Goal: Navigation & Orientation: Find specific page/section

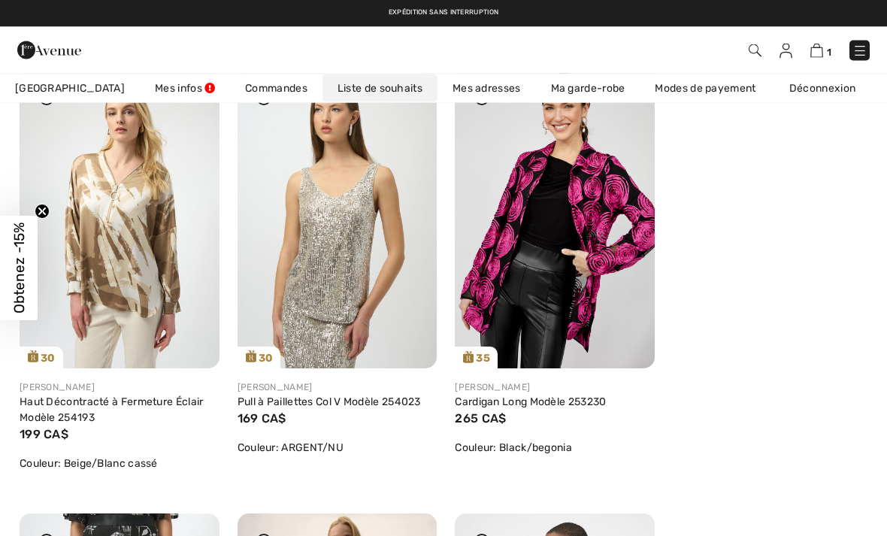
scroll to position [233, 0]
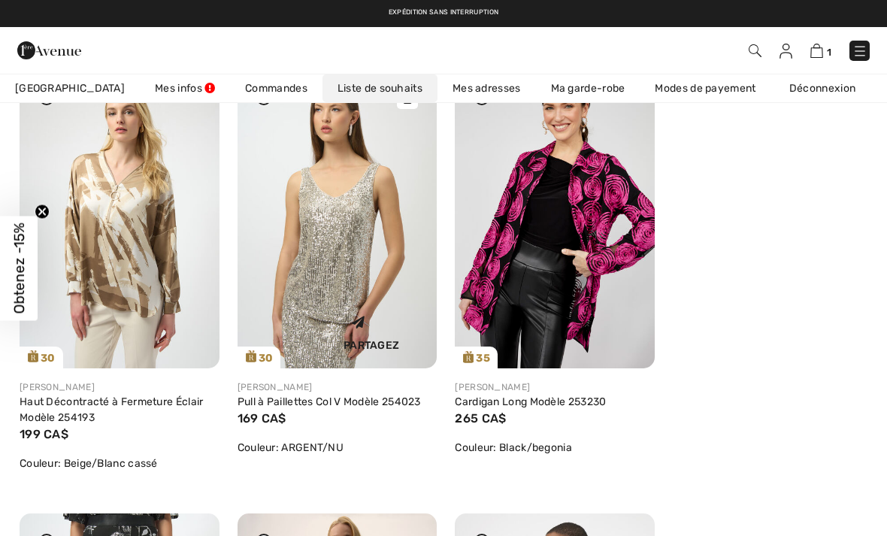
click at [281, 287] on img at bounding box center [338, 218] width 200 height 299
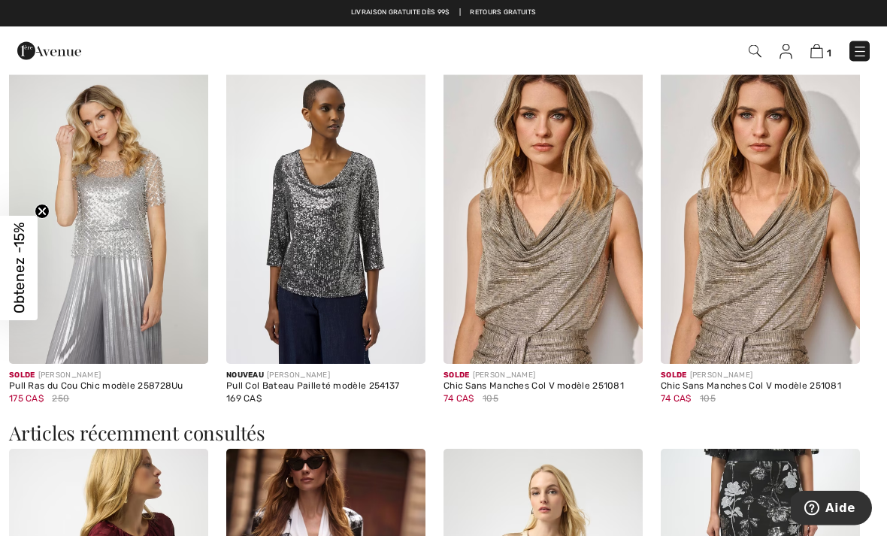
scroll to position [1283, 0]
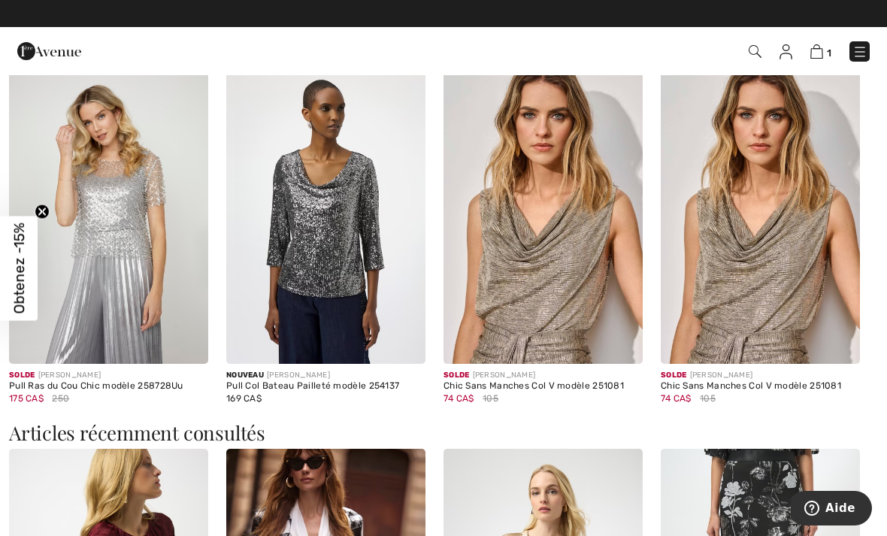
click at [41, 259] on img at bounding box center [108, 214] width 199 height 299
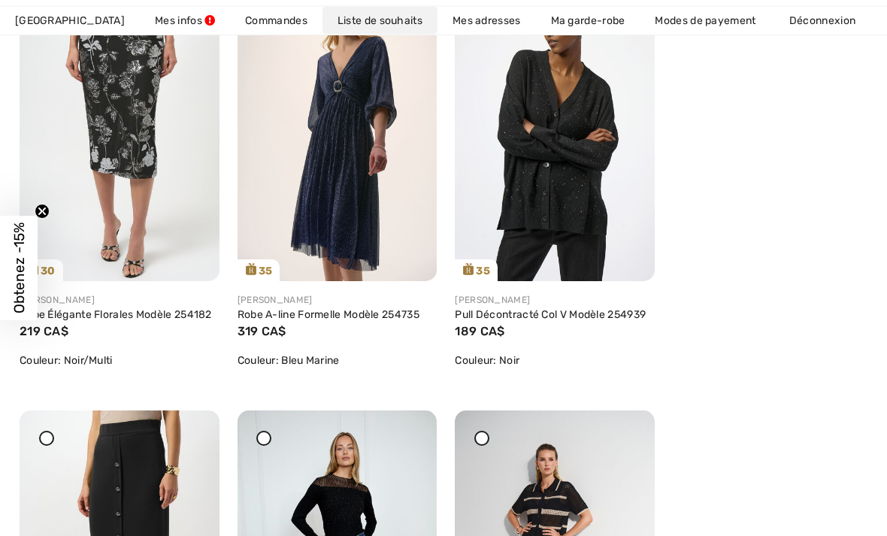
scroll to position [765, 0]
click at [313, 184] on img at bounding box center [338, 131] width 200 height 299
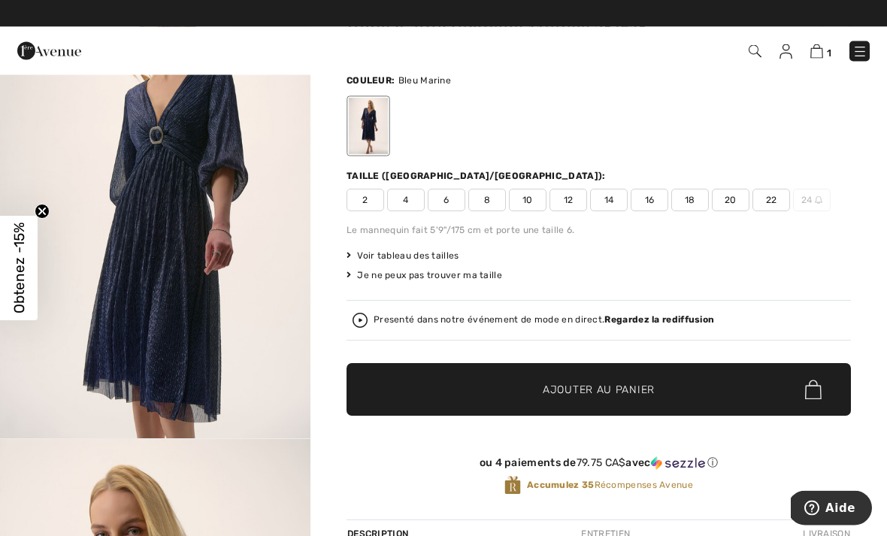
scroll to position [101, 0]
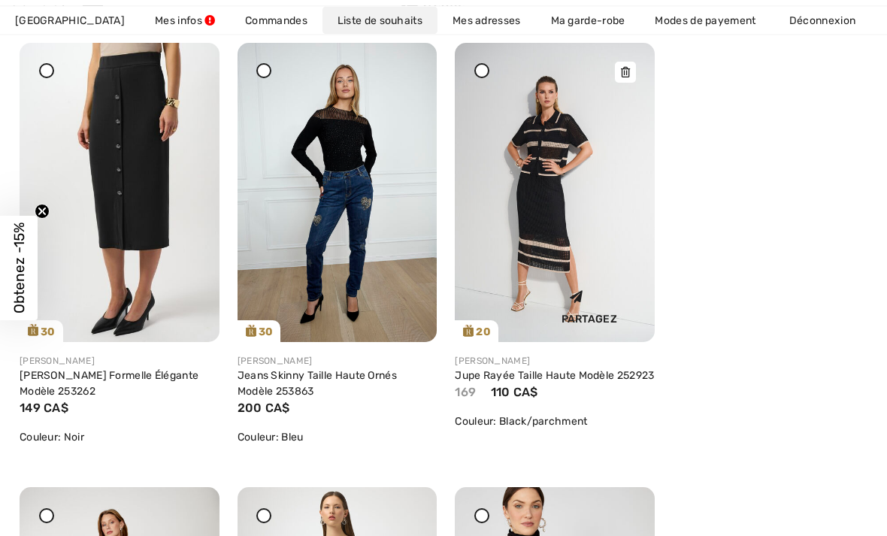
scroll to position [1132, 0]
click at [550, 274] on img at bounding box center [555, 192] width 200 height 299
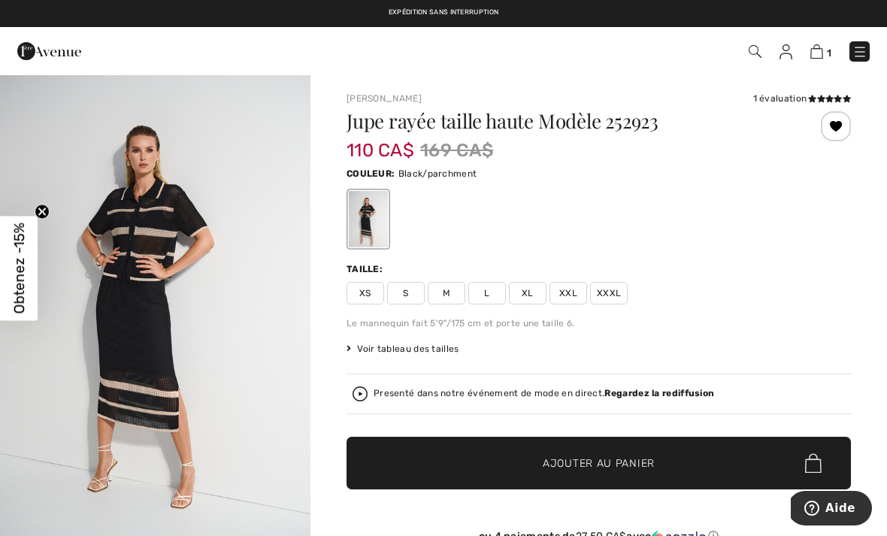
click at [159, 368] on img "1 / 7" at bounding box center [155, 307] width 310 height 466
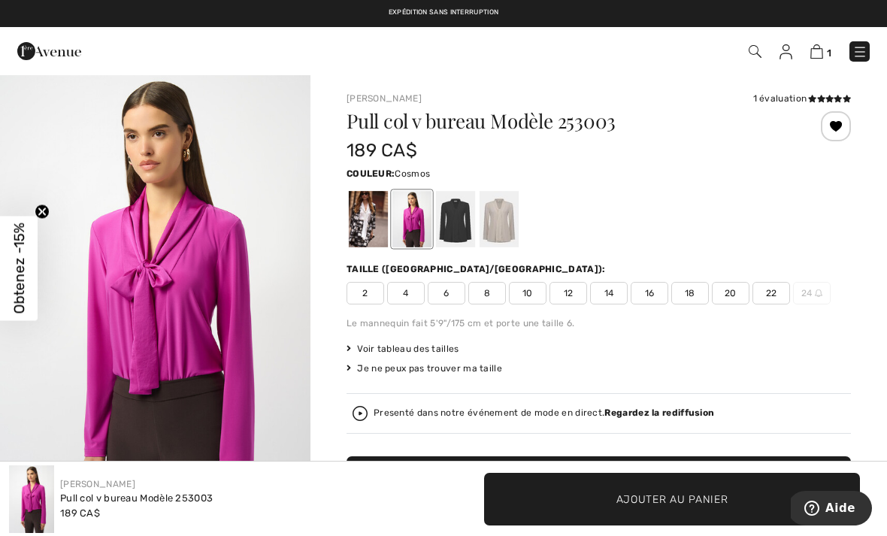
click at [867, 58] on img at bounding box center [859, 51] width 15 height 15
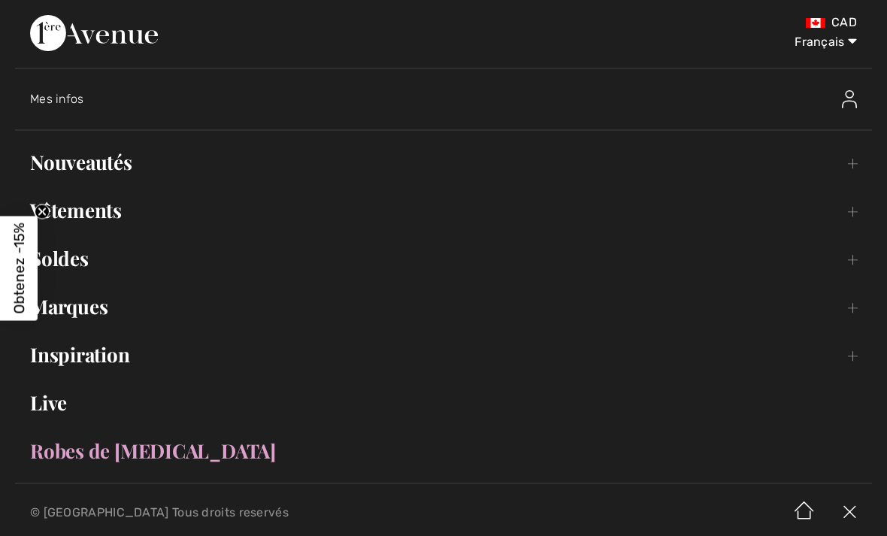
click at [145, 162] on link "Nouveautés Toggle submenu" at bounding box center [443, 162] width 857 height 33
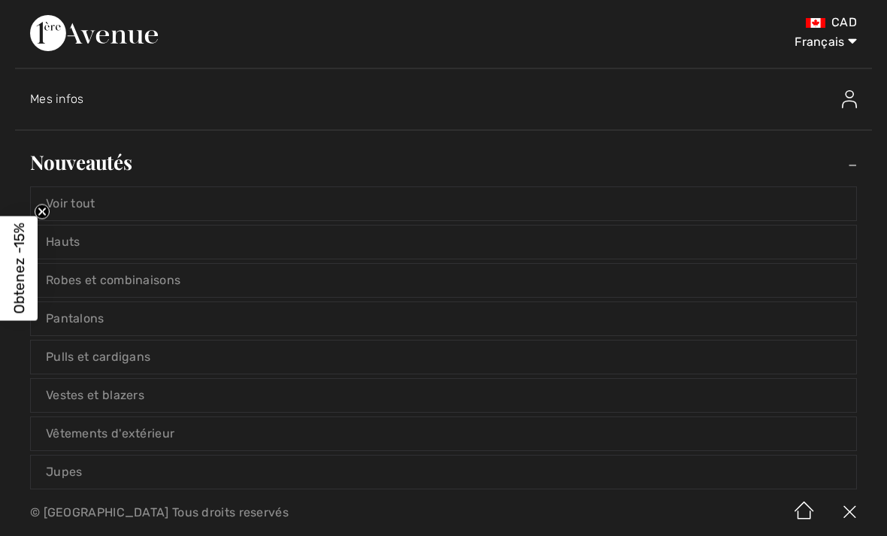
click at [336, 470] on link "Jupes" at bounding box center [443, 472] width 825 height 33
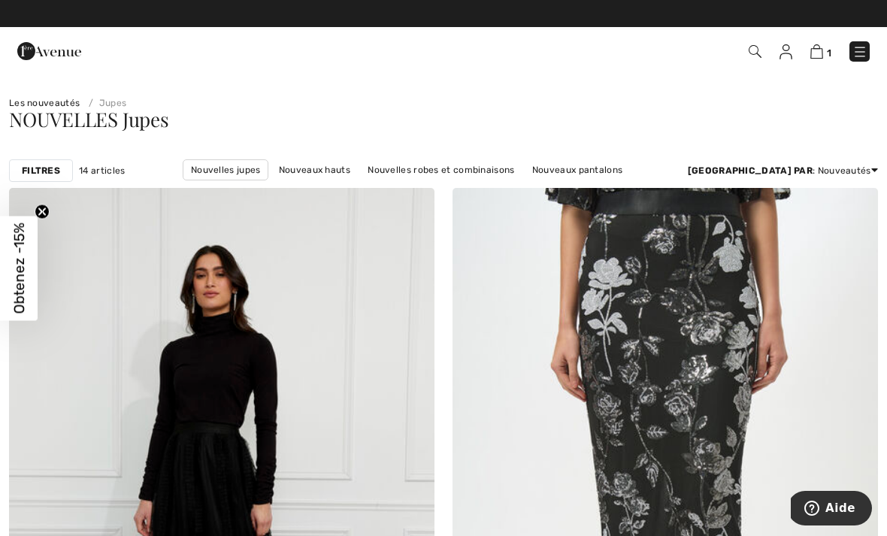
click at [867, 54] on img at bounding box center [859, 51] width 15 height 15
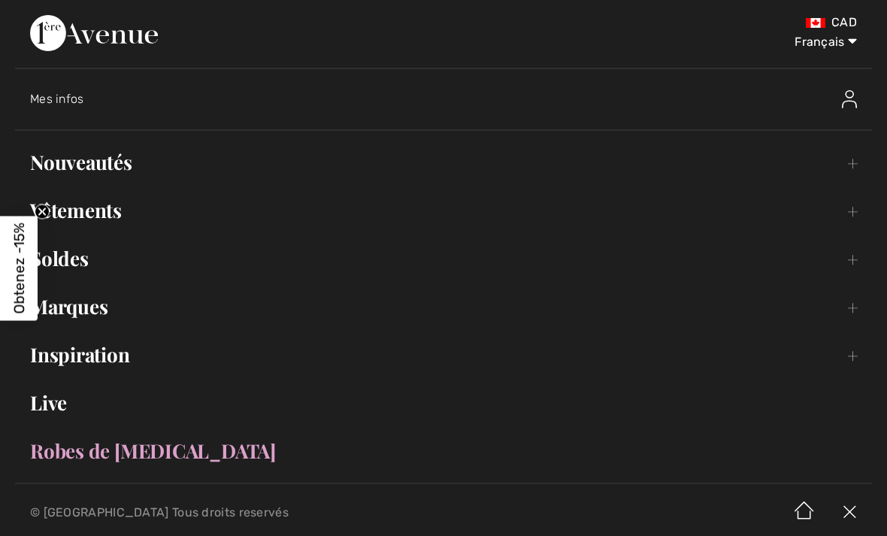
click at [142, 226] on link "Vêtements Toggle submenu" at bounding box center [443, 210] width 857 height 33
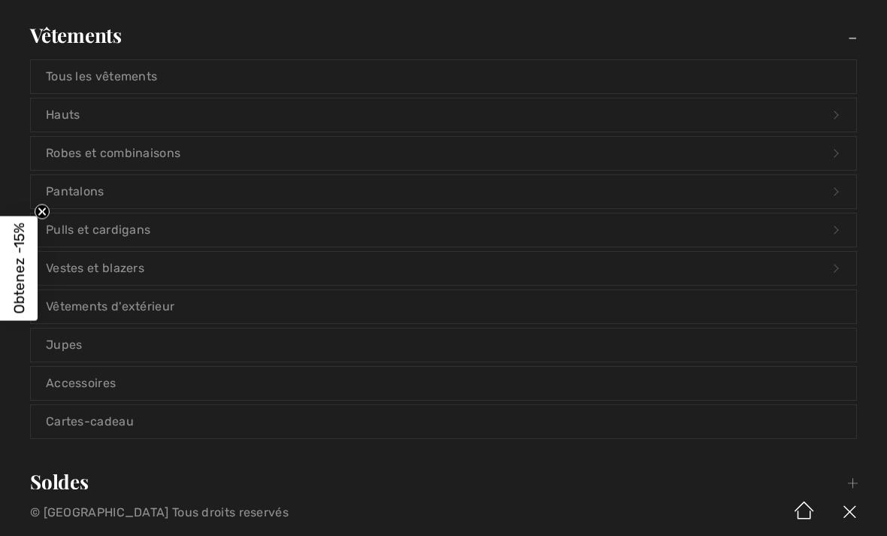
scroll to position [174, 0]
click at [192, 362] on link "Jupes" at bounding box center [443, 345] width 825 height 33
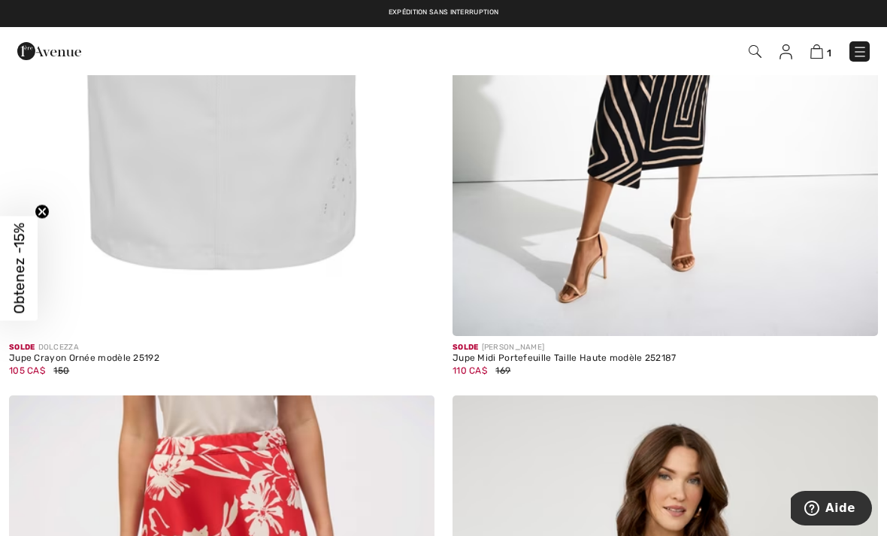
scroll to position [12147, 0]
